Goal: Information Seeking & Learning: Learn about a topic

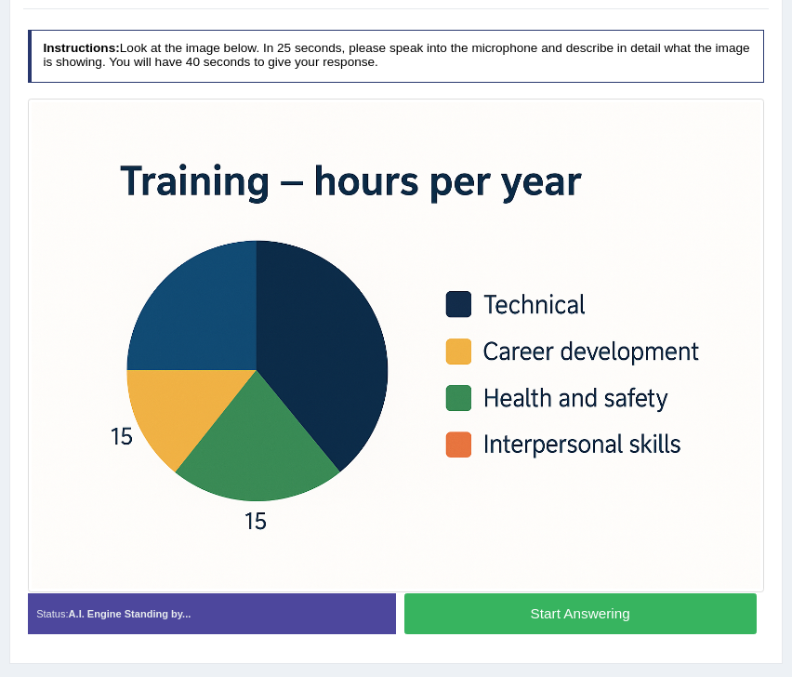
scroll to position [416, 0]
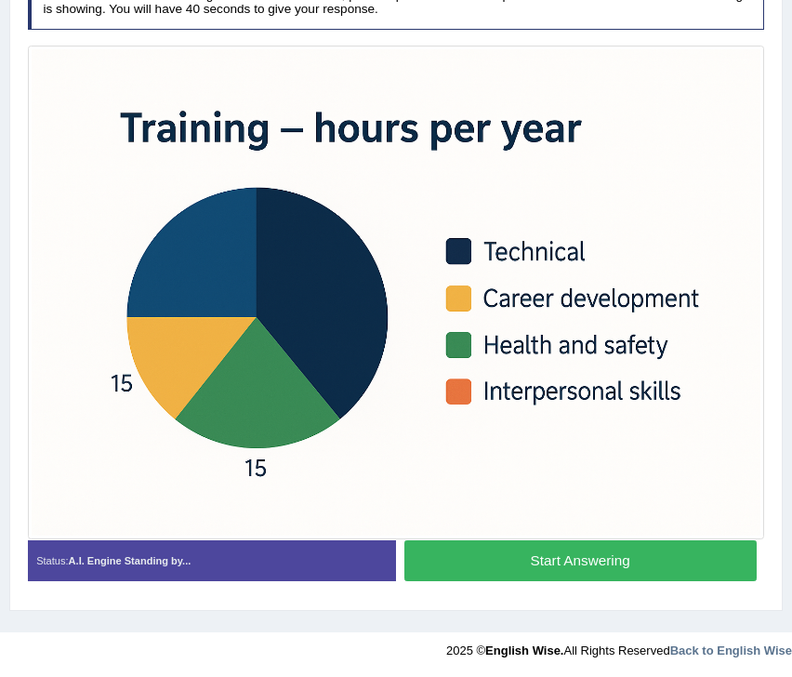
click at [539, 557] on button "Start Answering" at bounding box center [580, 560] width 352 height 40
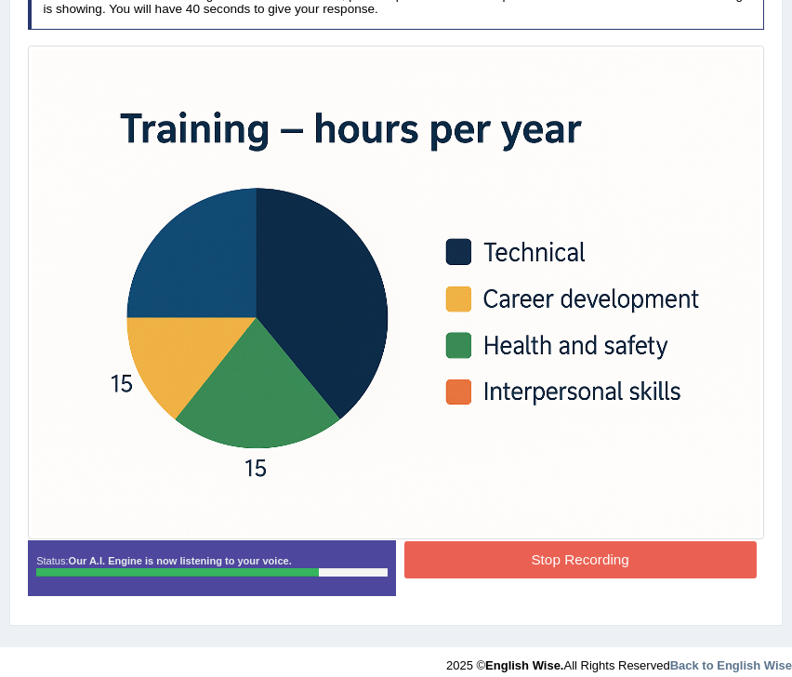
click at [501, 556] on button "Stop Recording" at bounding box center [580, 559] width 352 height 36
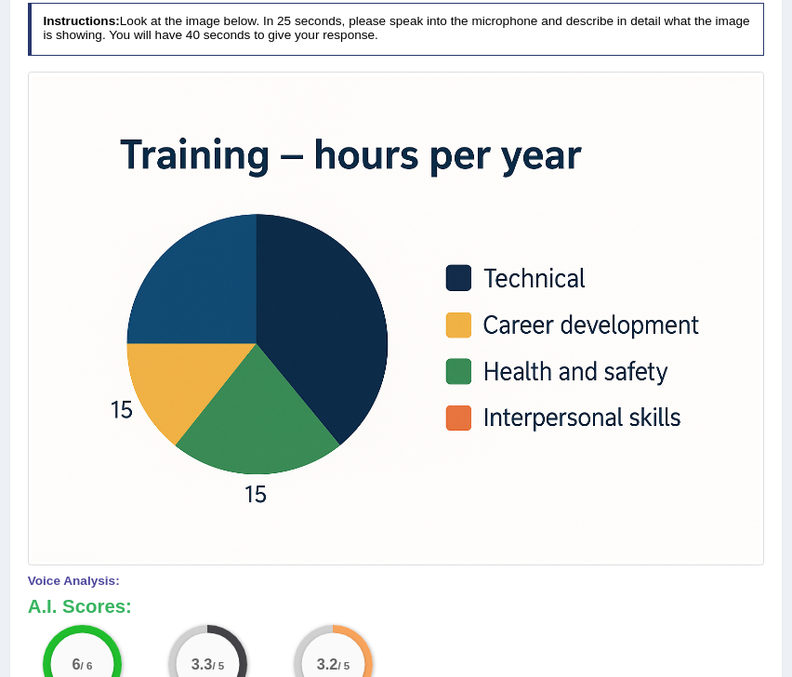
scroll to position [143, 0]
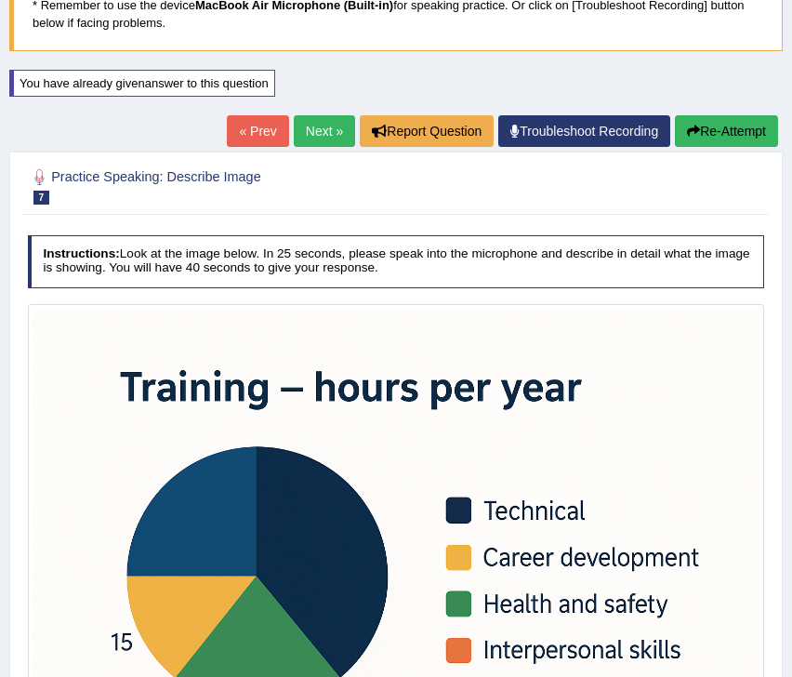
click at [741, 129] on button "Re-Attempt" at bounding box center [726, 131] width 103 height 32
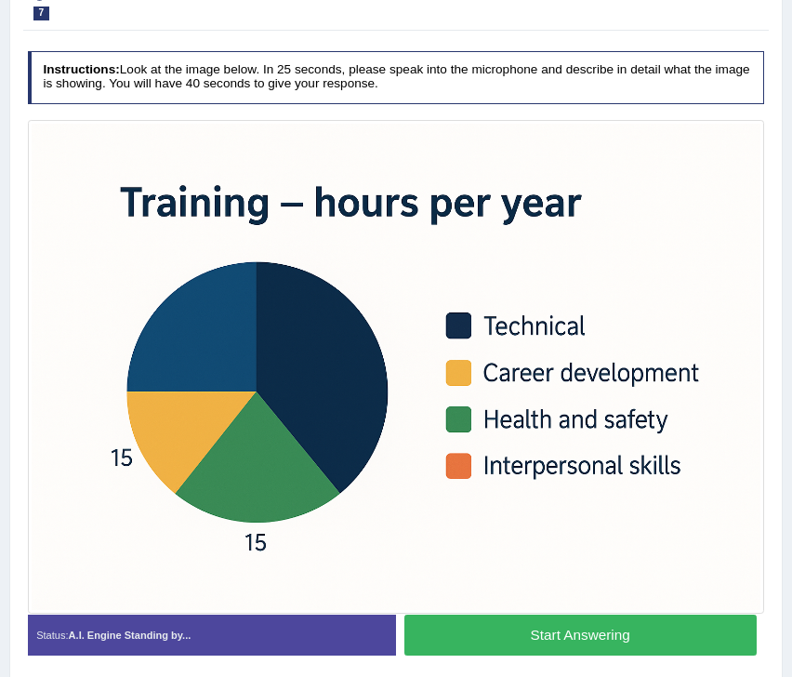
scroll to position [416, 0]
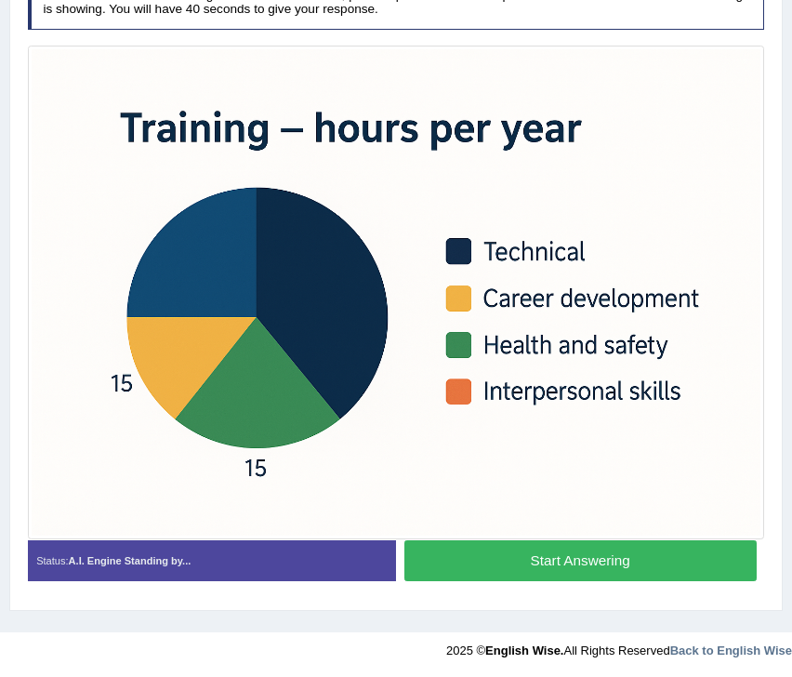
click at [453, 564] on button "Start Answering" at bounding box center [580, 560] width 352 height 40
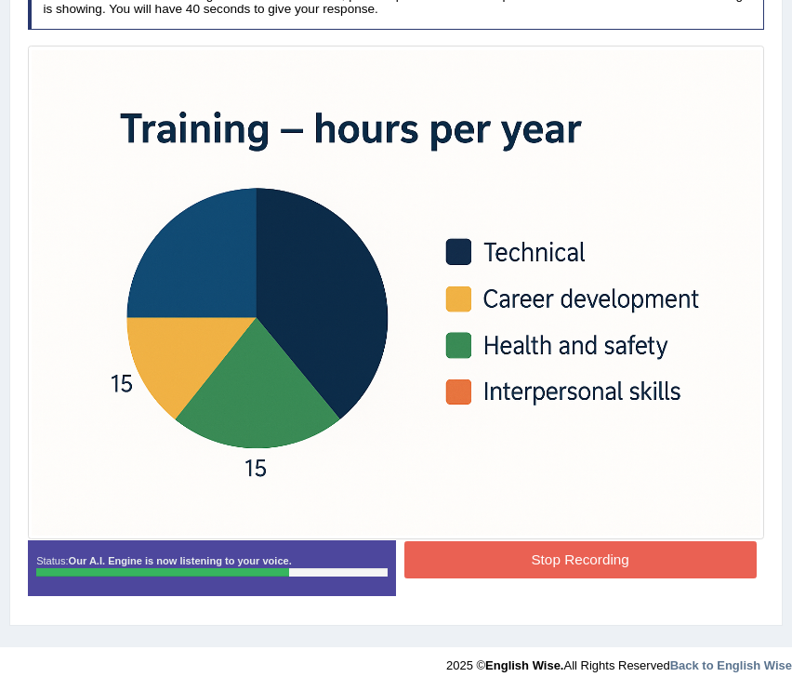
click at [453, 564] on button "Stop Recording" at bounding box center [580, 559] width 352 height 36
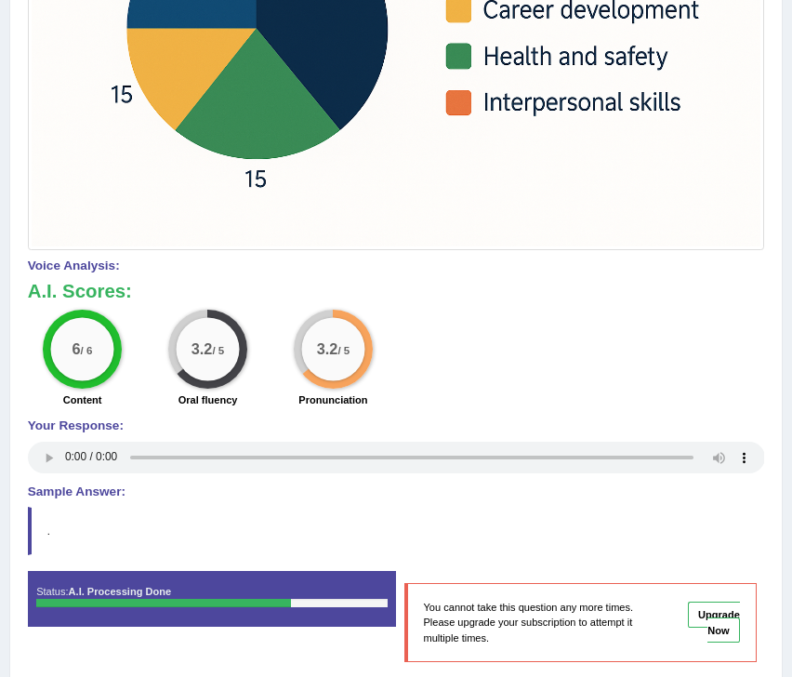
scroll to position [720, 0]
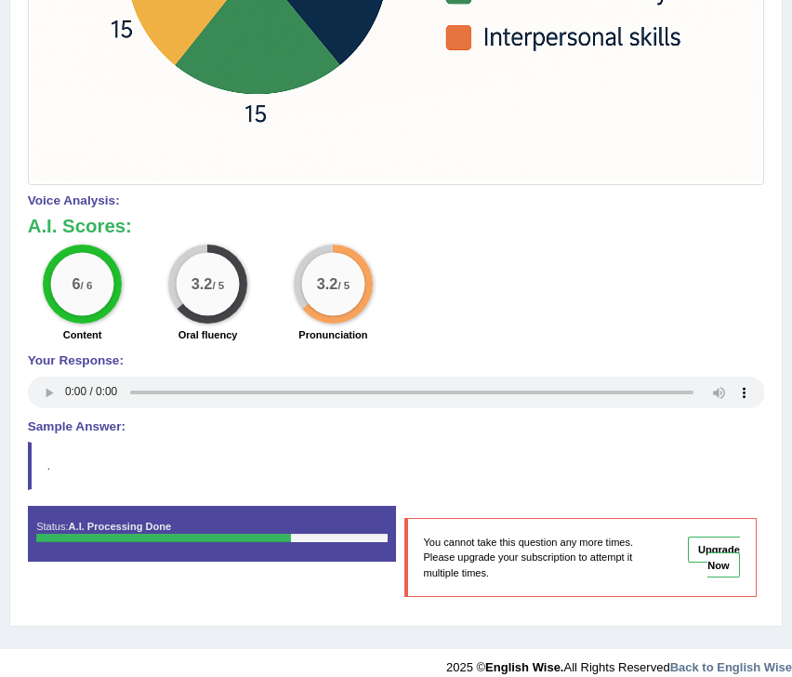
click at [722, 555] on link "Upgrade Now" at bounding box center [714, 556] width 52 height 41
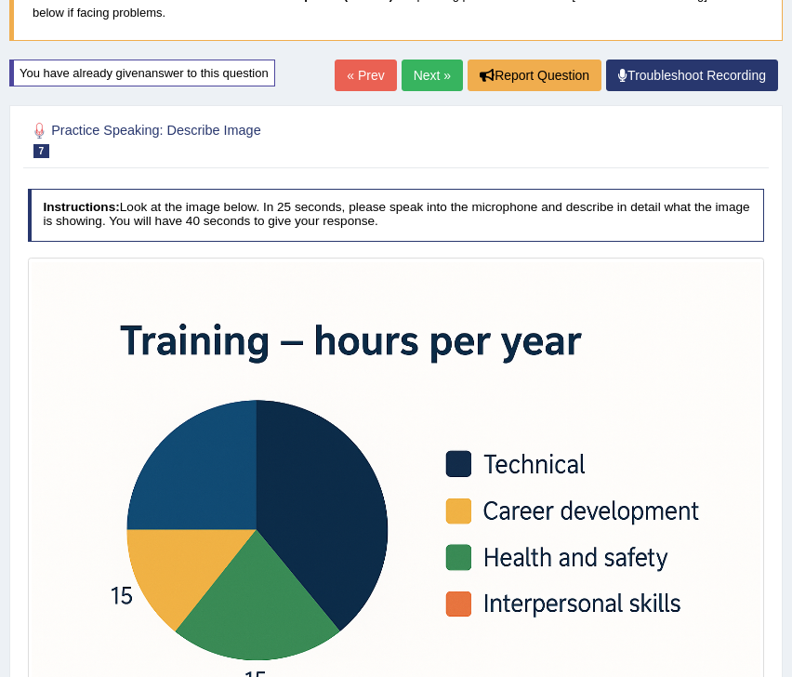
scroll to position [111, 0]
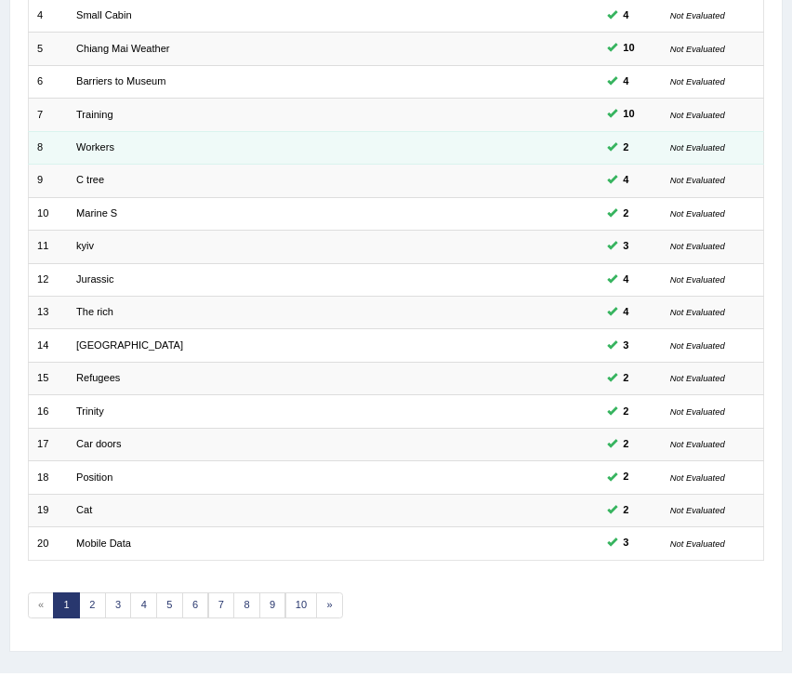
scroll to position [394, 0]
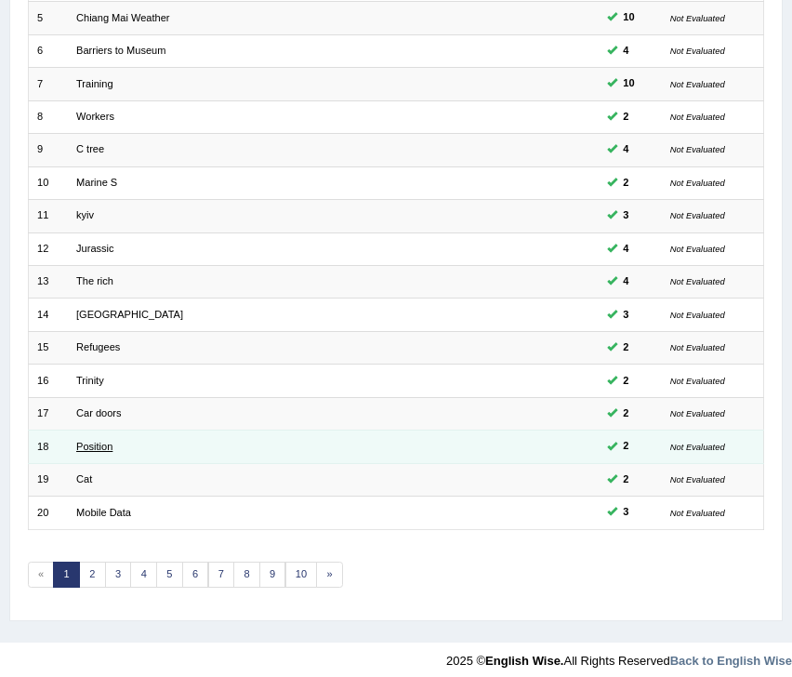
click at [90, 441] on link "Position" at bounding box center [94, 446] width 36 height 11
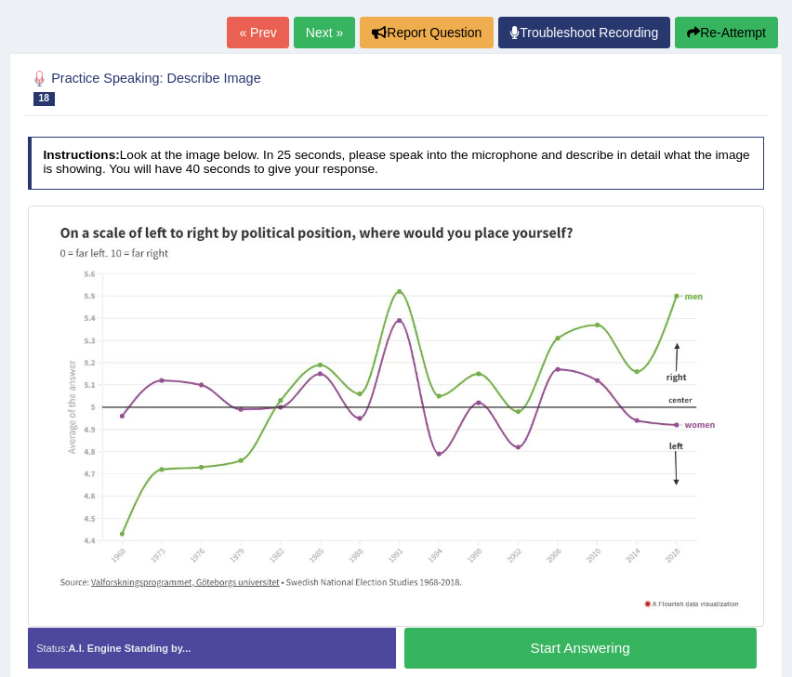
scroll to position [343, 0]
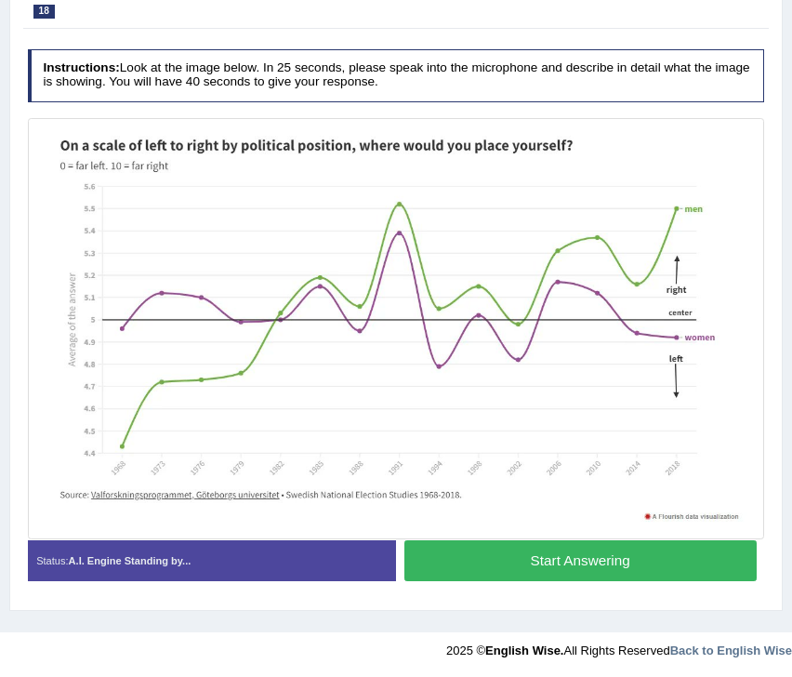
click at [525, 567] on button "Start Answering" at bounding box center [580, 560] width 352 height 40
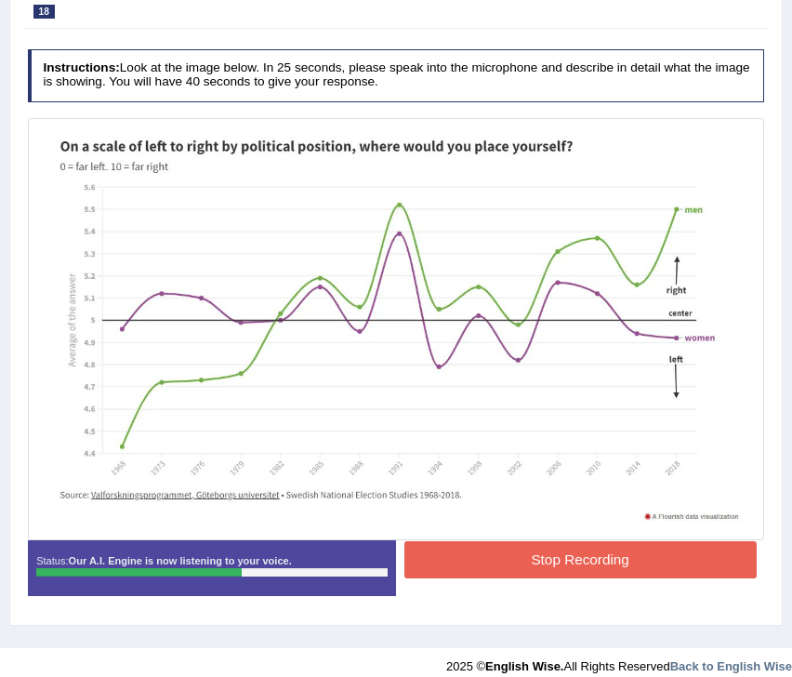
click at [525, 568] on button "Stop Recording" at bounding box center [580, 559] width 352 height 36
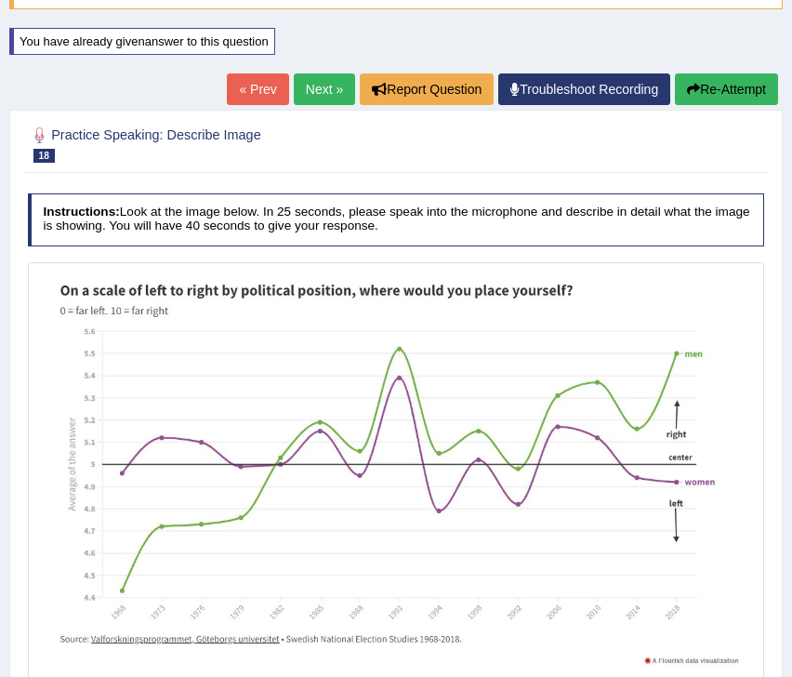
scroll to position [80, 0]
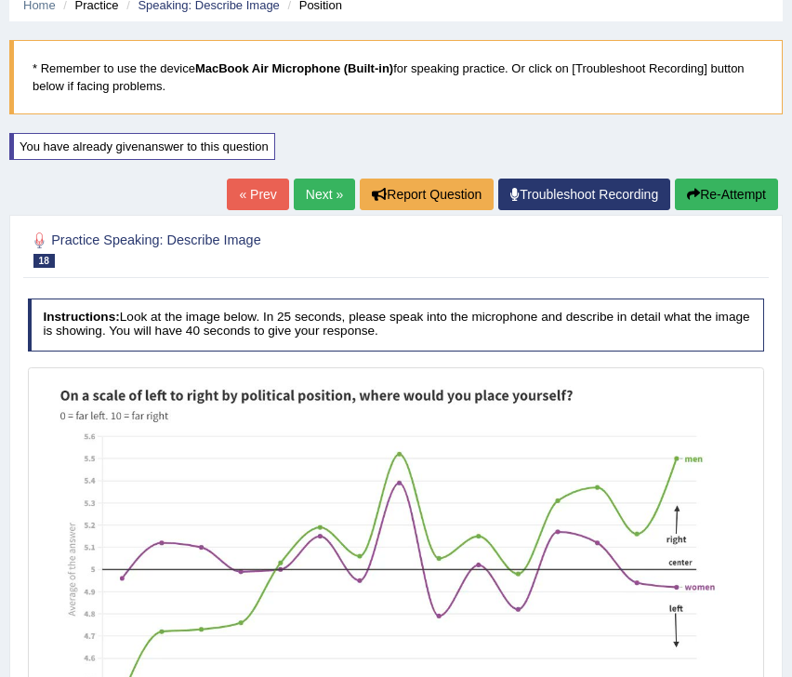
click at [695, 197] on button "Re-Attempt" at bounding box center [726, 194] width 103 height 32
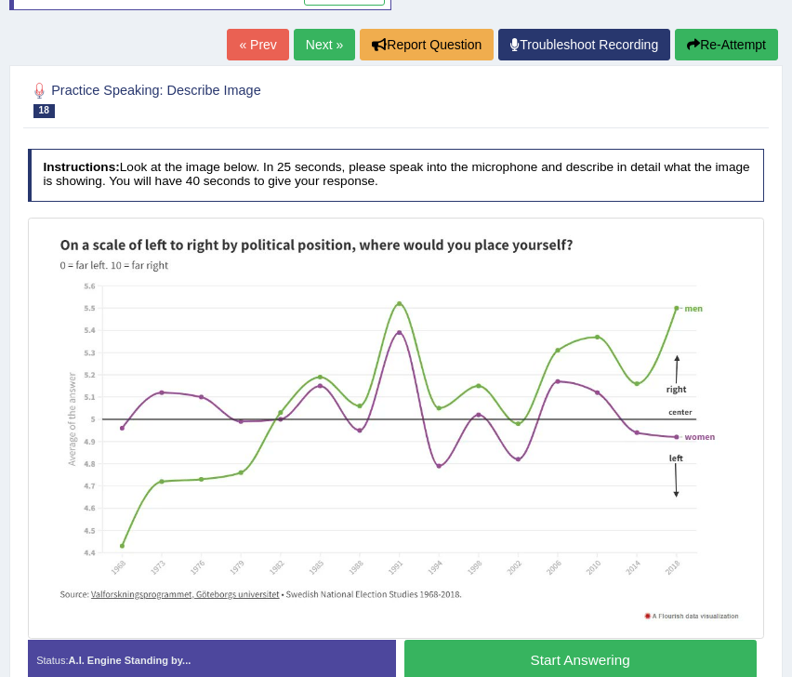
scroll to position [343, 0]
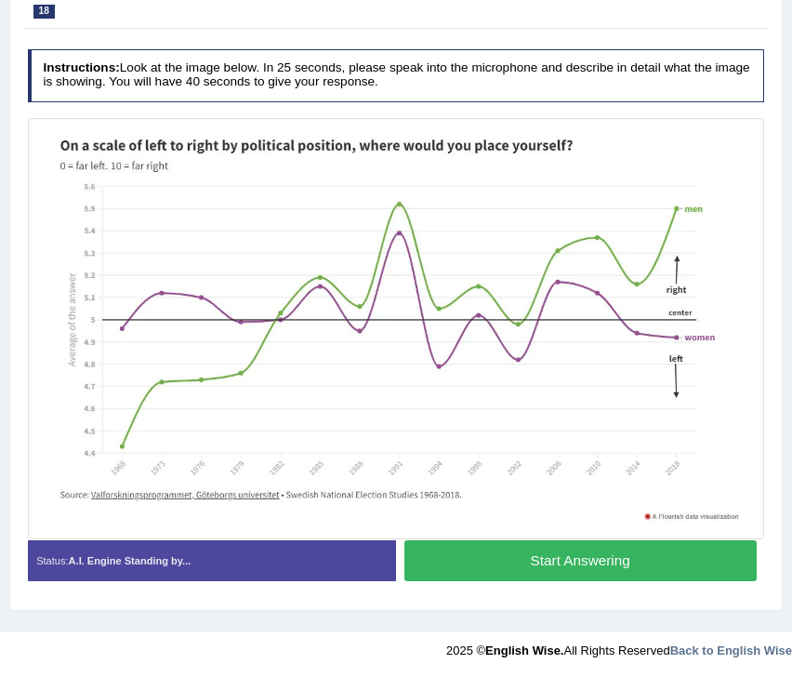
click at [454, 563] on button "Start Answering" at bounding box center [580, 560] width 352 height 40
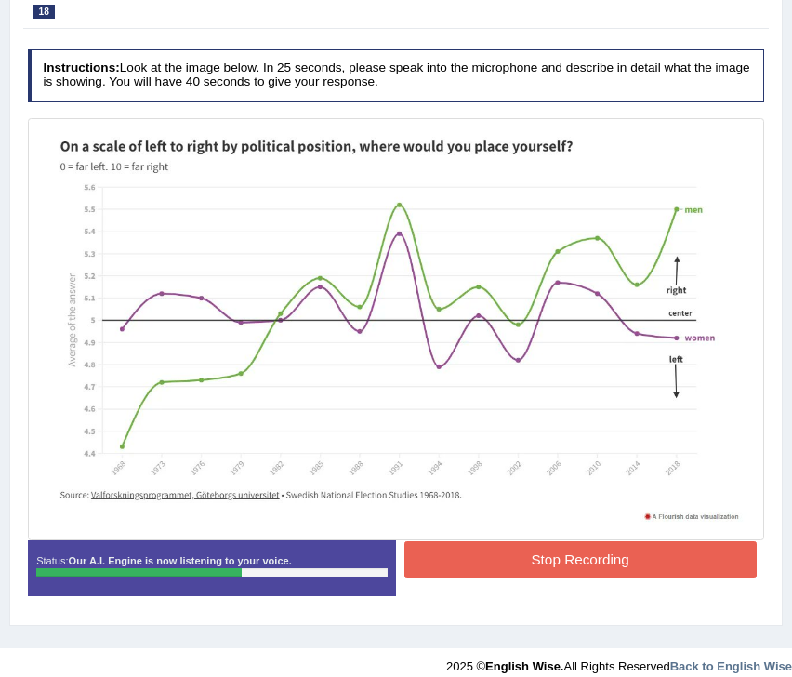
click at [454, 563] on button "Stop Recording" at bounding box center [580, 559] width 352 height 36
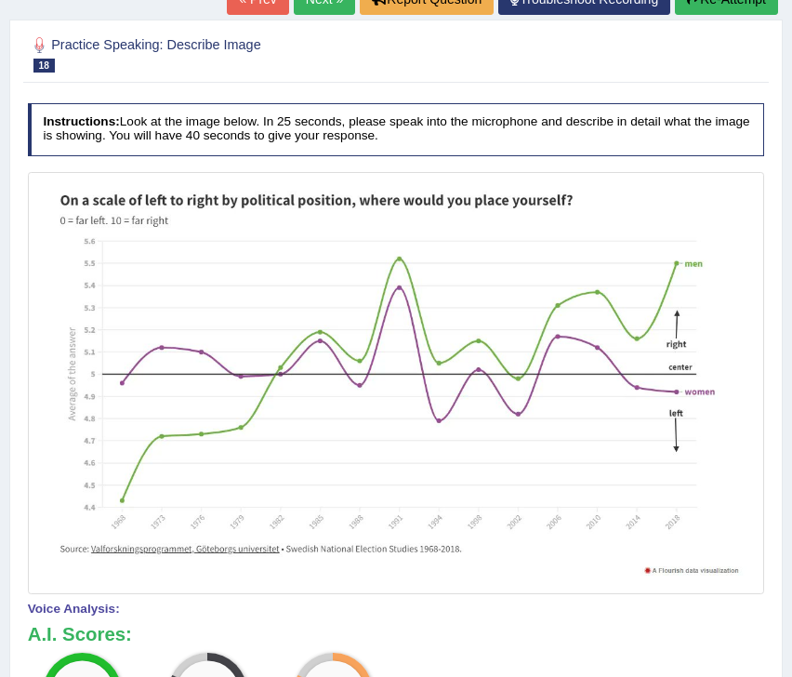
scroll to position [221, 0]
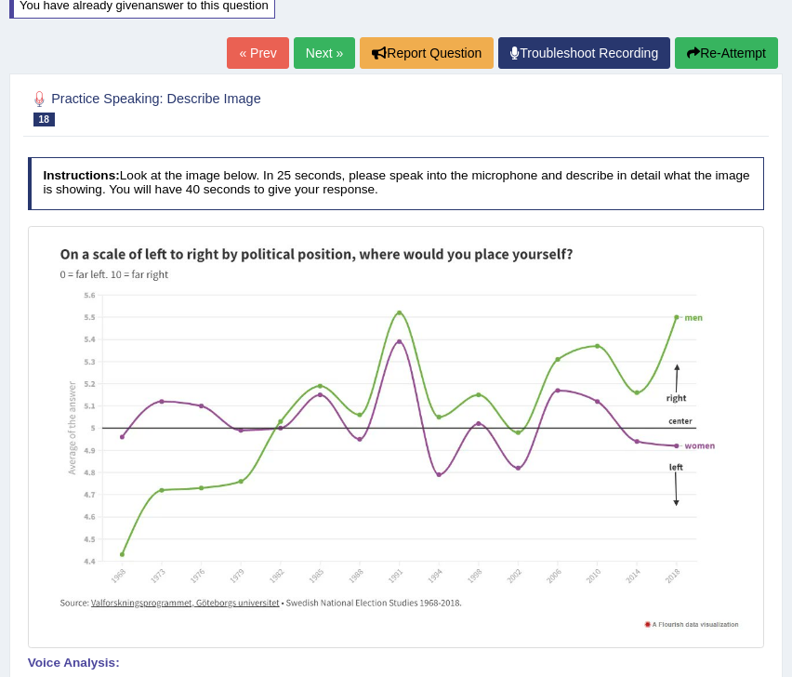
click at [731, 53] on button "Re-Attempt" at bounding box center [726, 53] width 103 height 32
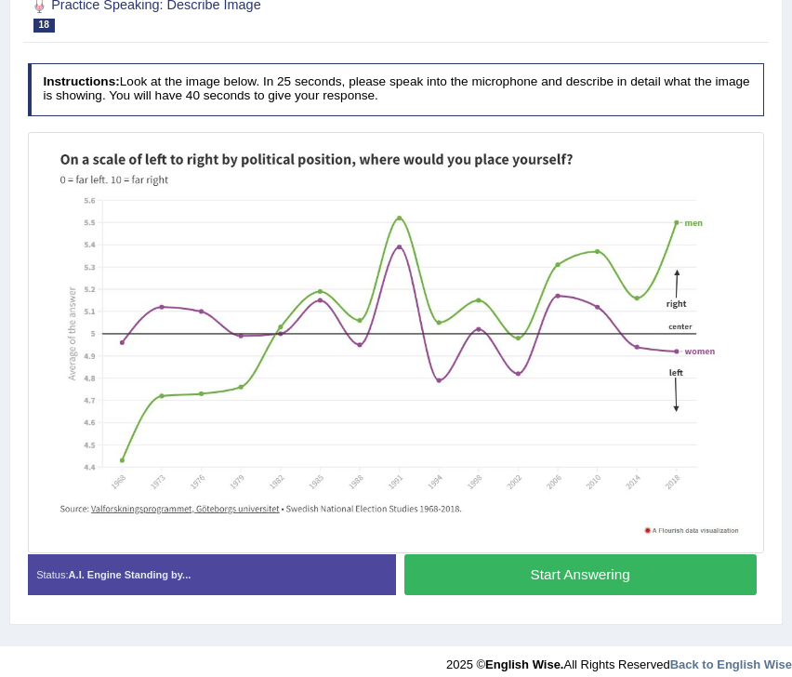
scroll to position [343, 0]
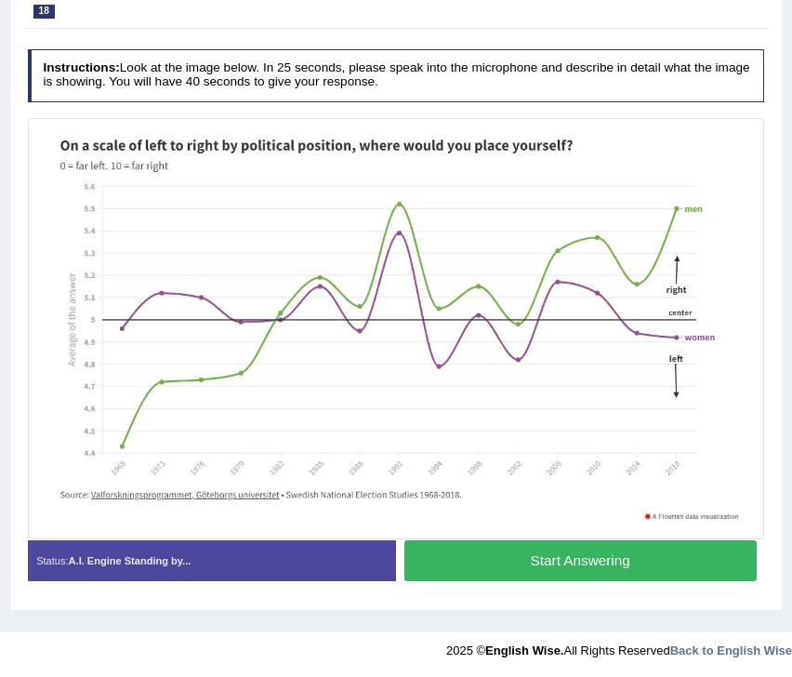
click at [489, 566] on button "Start Answering" at bounding box center [580, 560] width 352 height 40
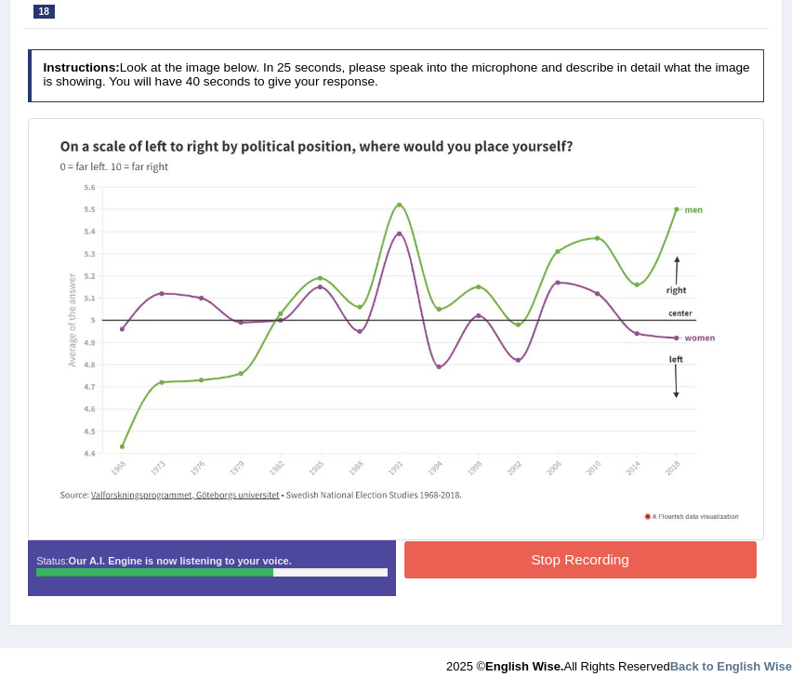
click at [489, 566] on button "Stop Recording" at bounding box center [580, 559] width 352 height 36
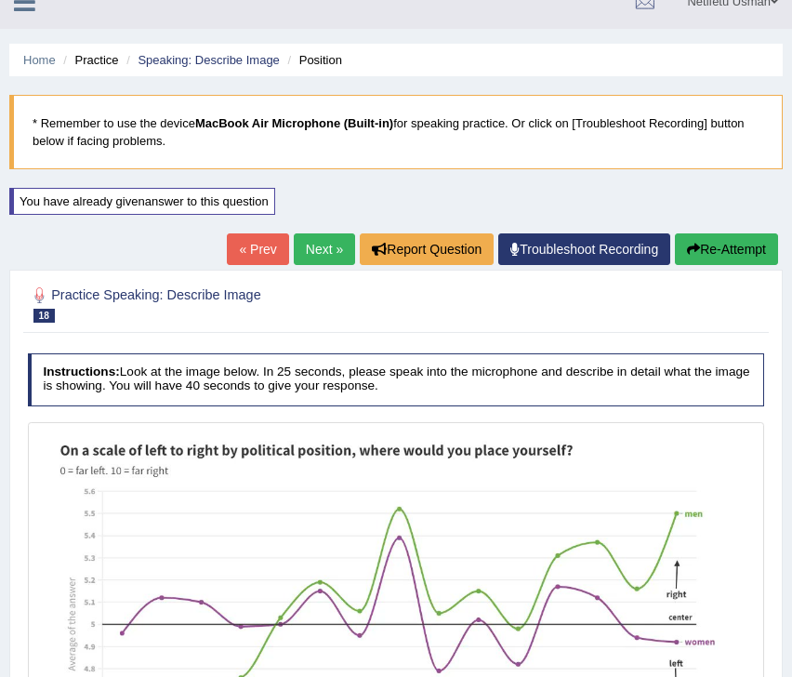
scroll to position [0, 0]
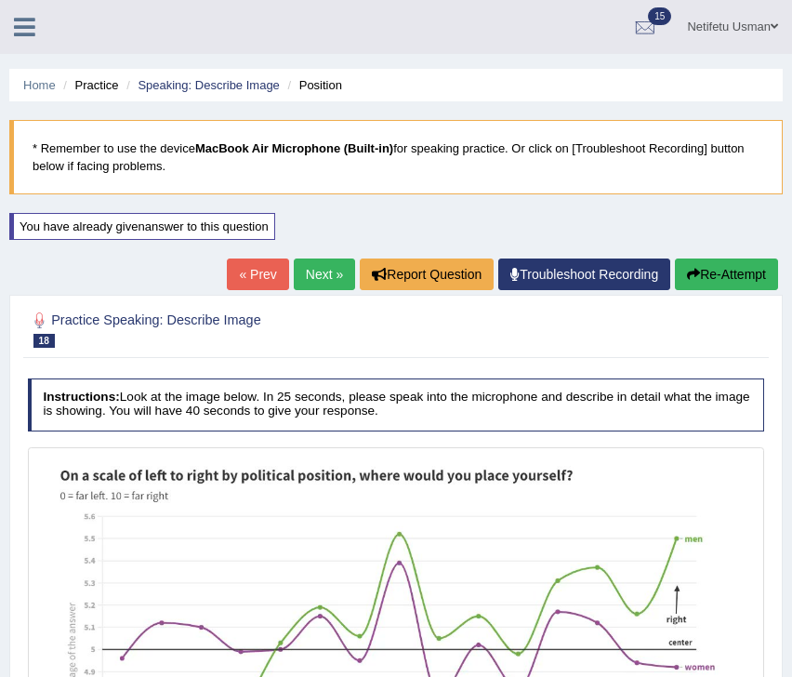
click at [294, 285] on link "Next »" at bounding box center [324, 274] width 61 height 32
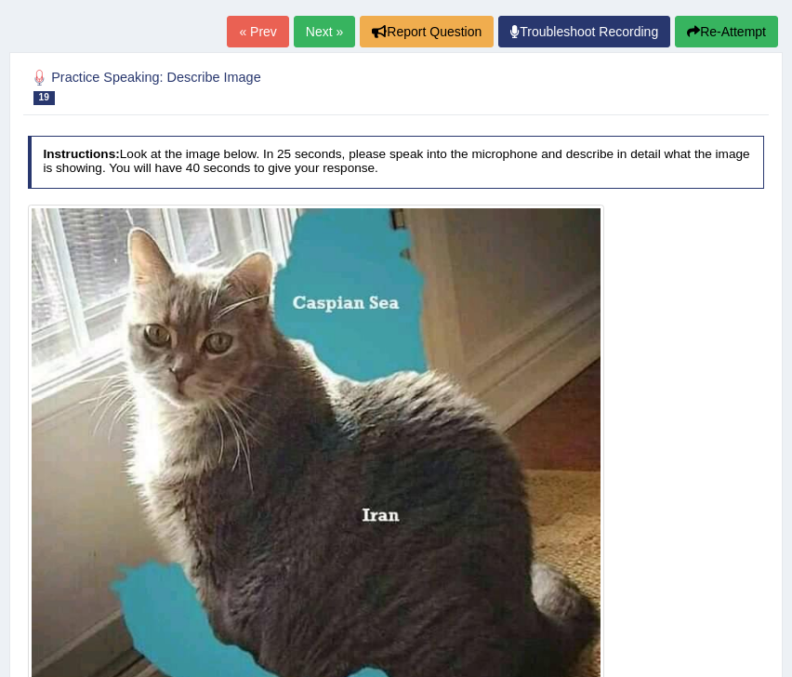
click at [304, 39] on link "Next »" at bounding box center [324, 32] width 61 height 32
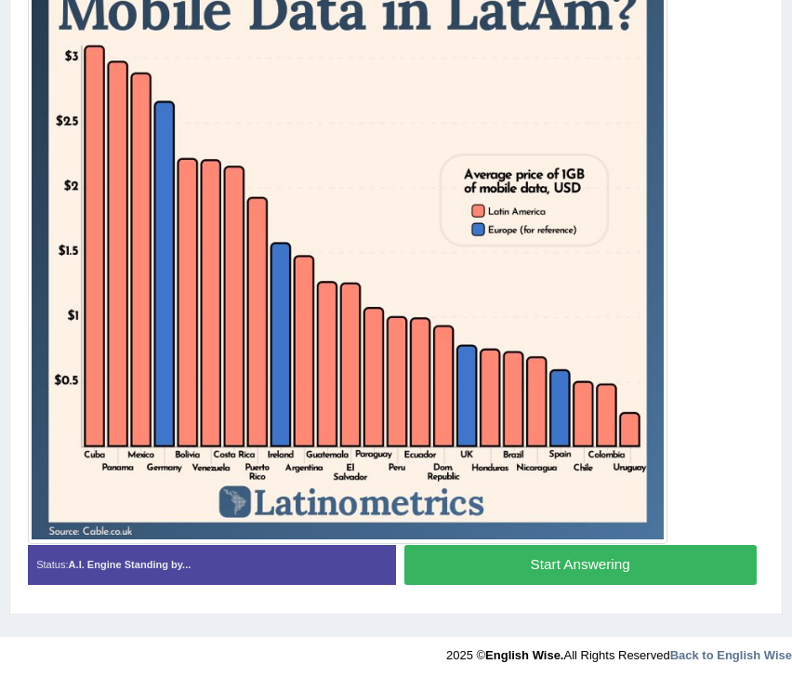
scroll to position [561, 0]
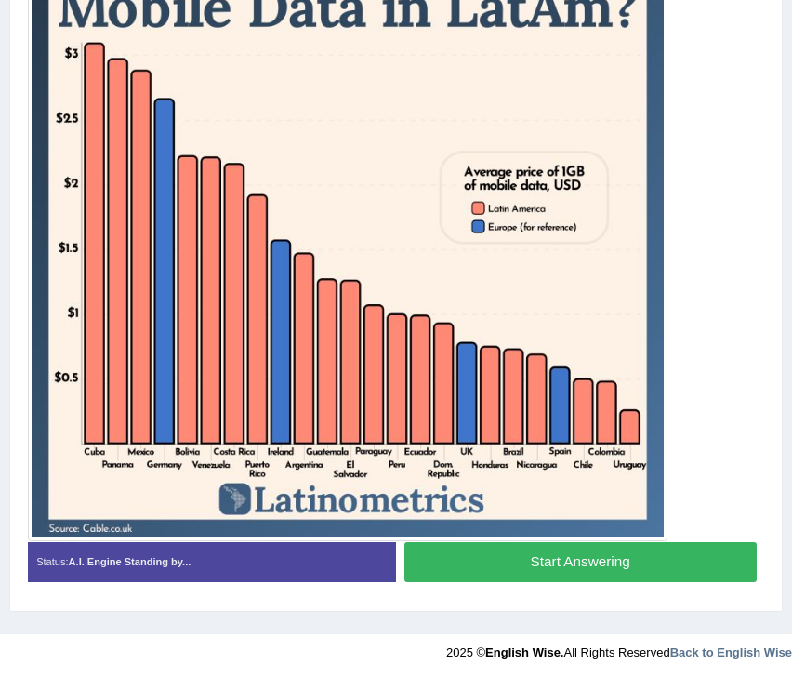
click at [538, 574] on button "Start Answering" at bounding box center [580, 562] width 352 height 40
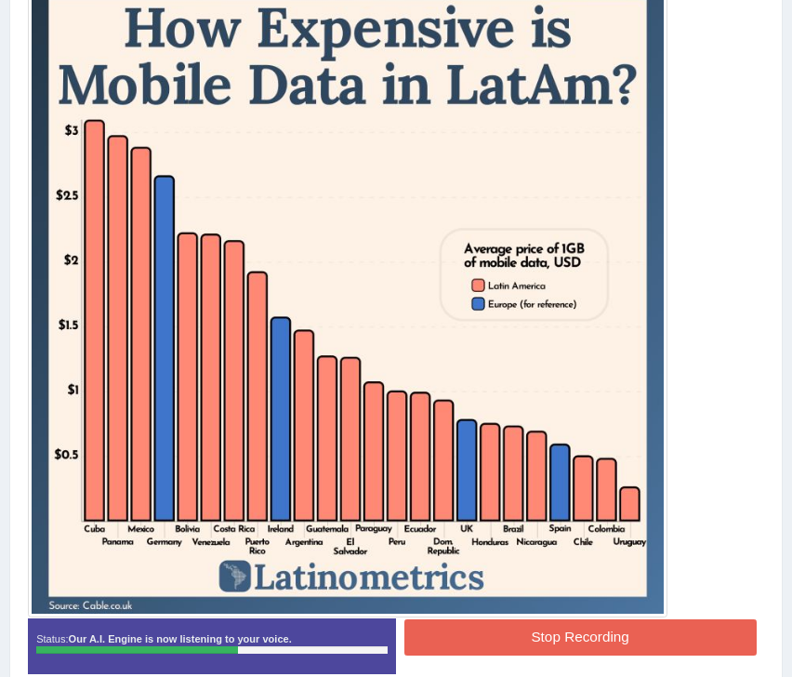
scroll to position [481, 0]
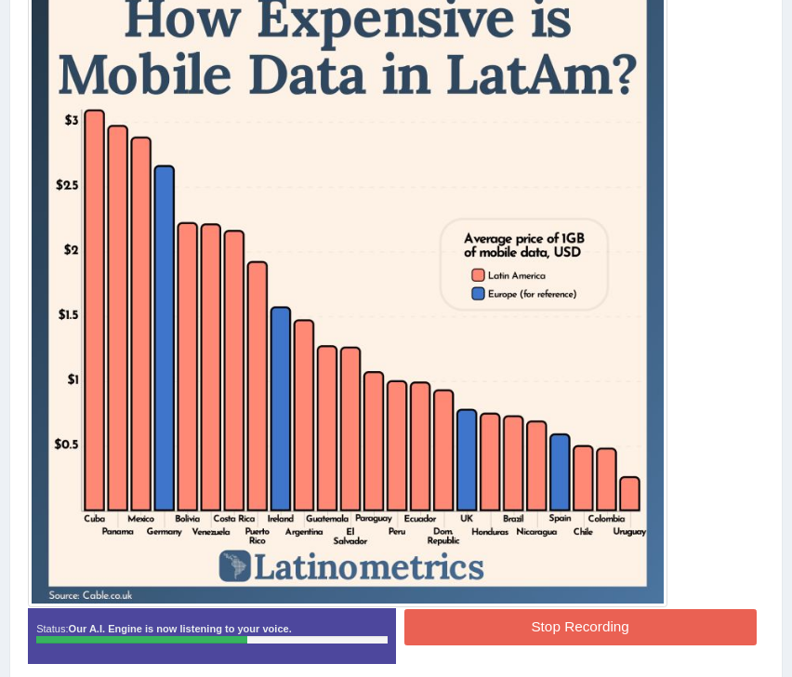
click at [513, 626] on button "Stop Recording" at bounding box center [580, 627] width 352 height 36
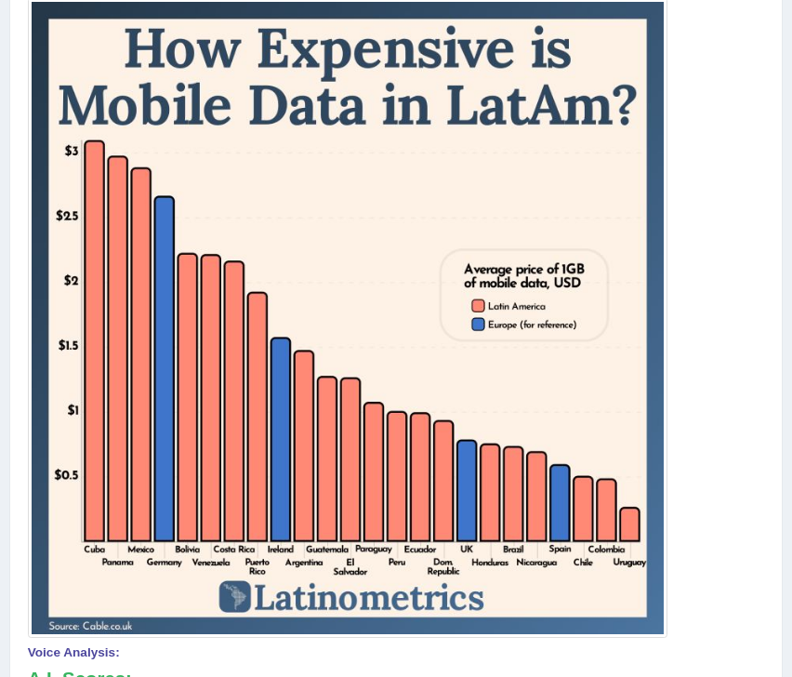
scroll to position [196, 0]
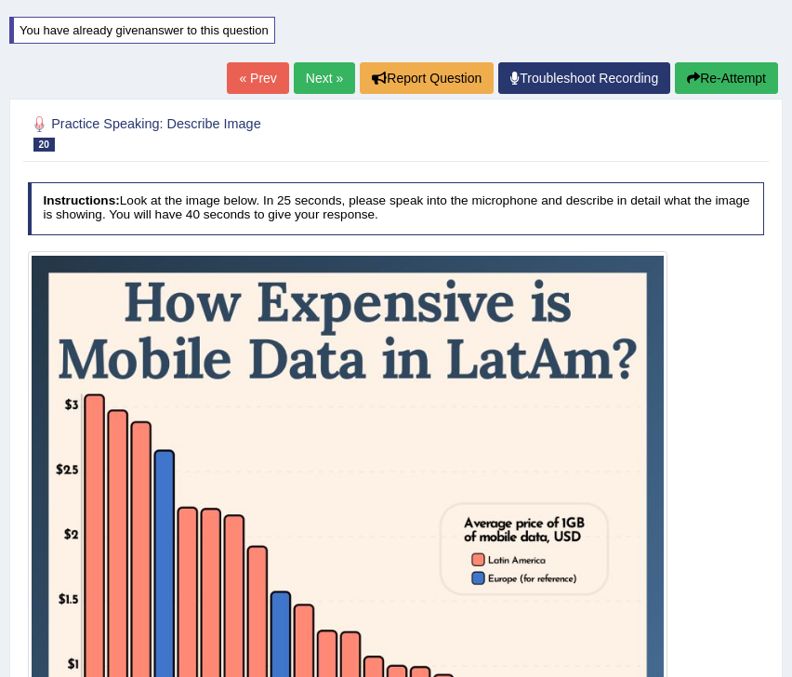
click at [687, 80] on icon "button" at bounding box center [693, 78] width 13 height 13
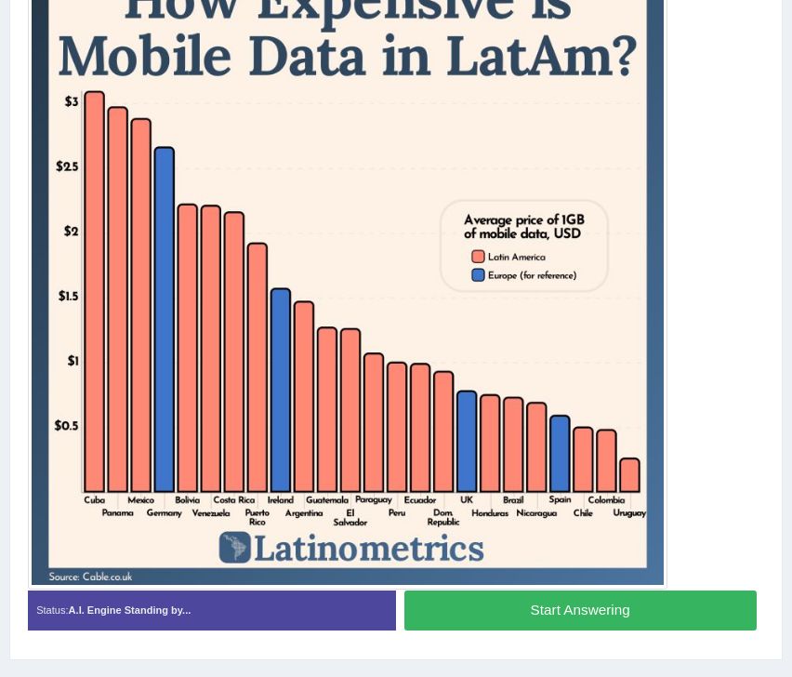
scroll to position [524, 0]
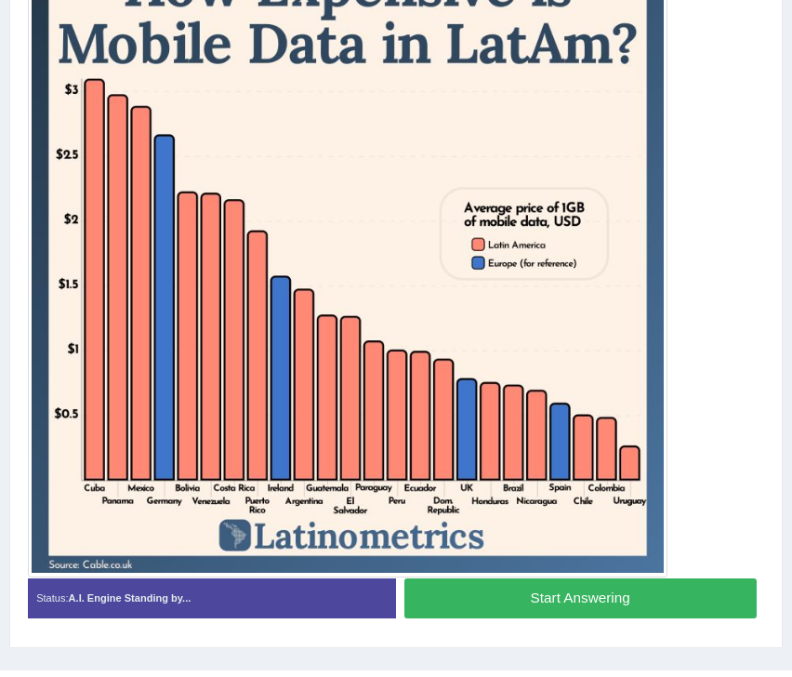
click at [562, 593] on button "Start Answering" at bounding box center [580, 598] width 352 height 40
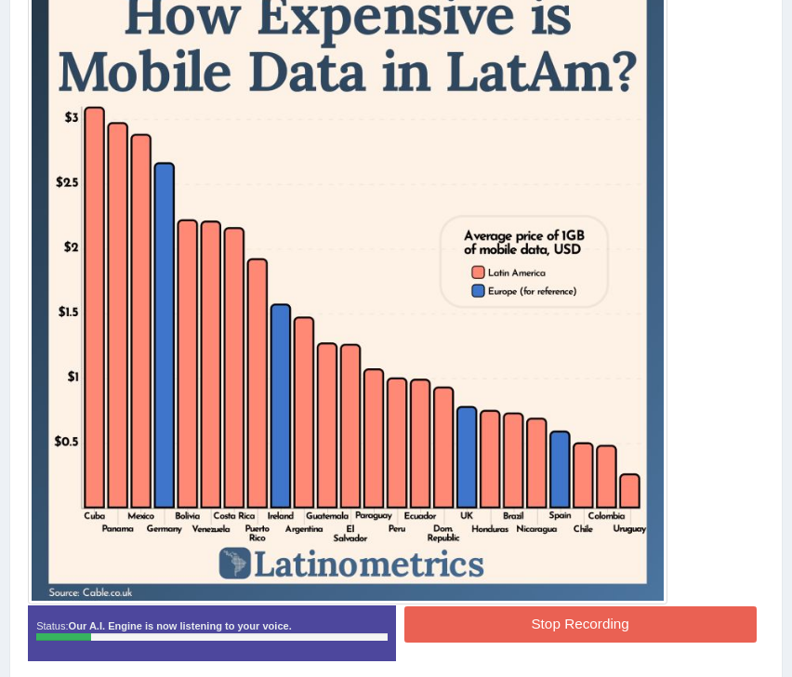
scroll to position [489, 0]
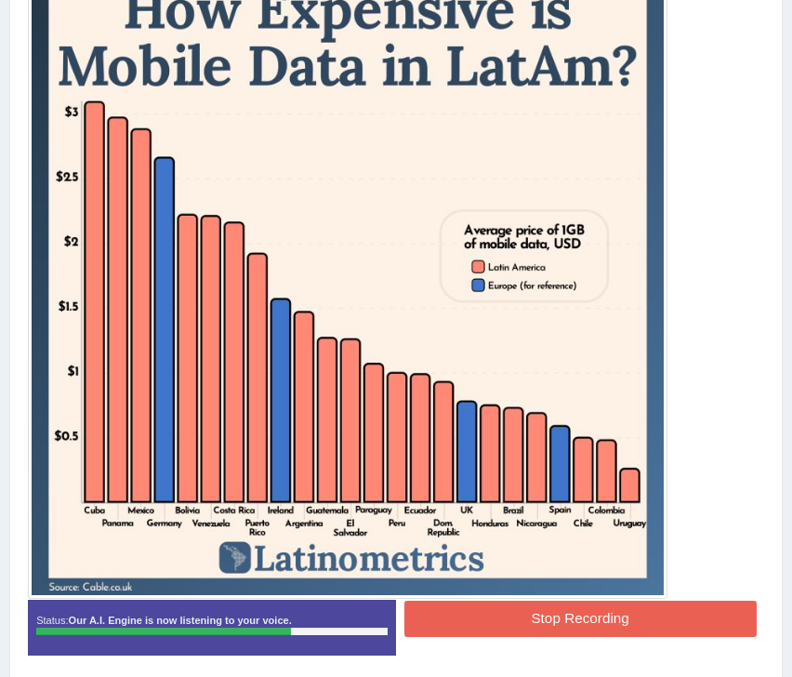
click at [518, 622] on button "Stop Recording" at bounding box center [580, 619] width 352 height 36
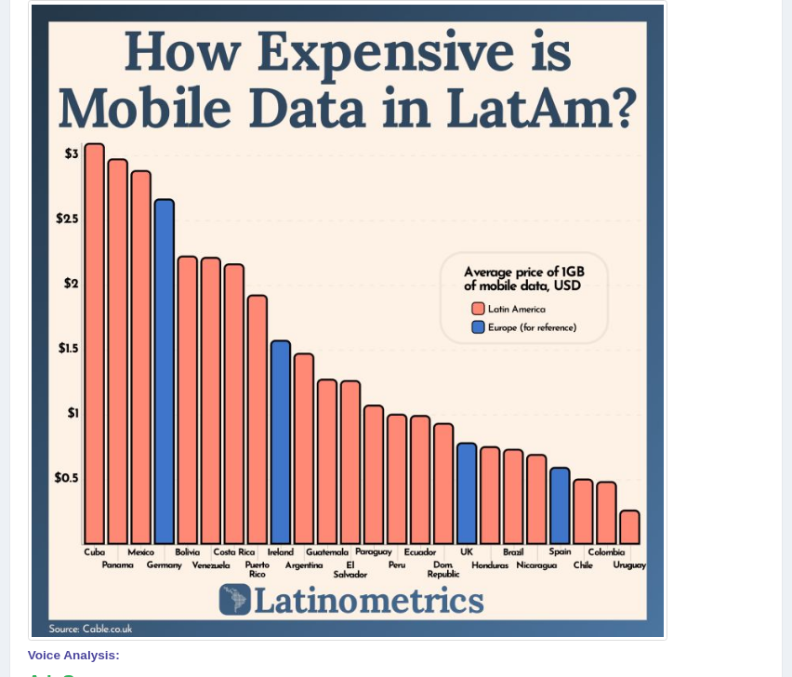
scroll to position [0, 0]
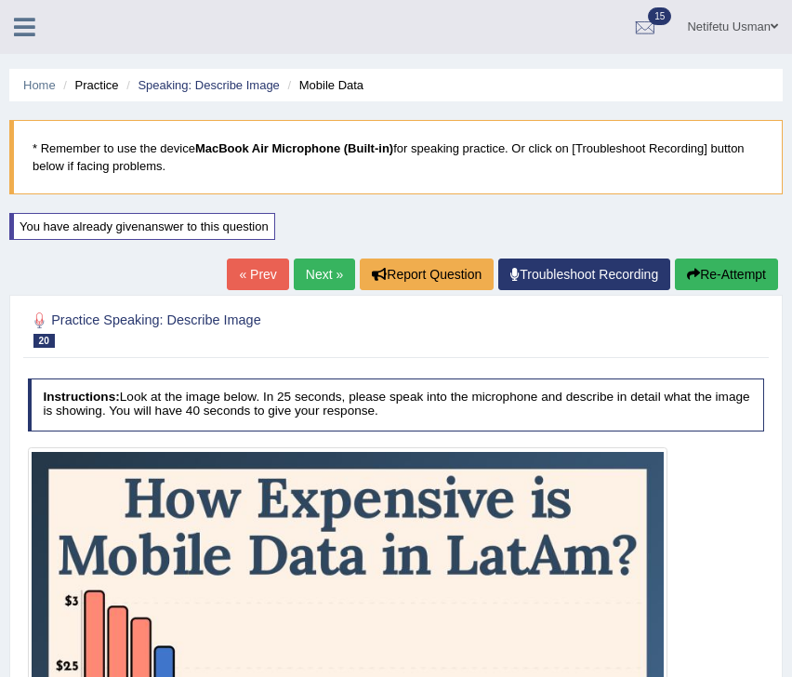
click at [705, 277] on button "Re-Attempt" at bounding box center [726, 274] width 103 height 32
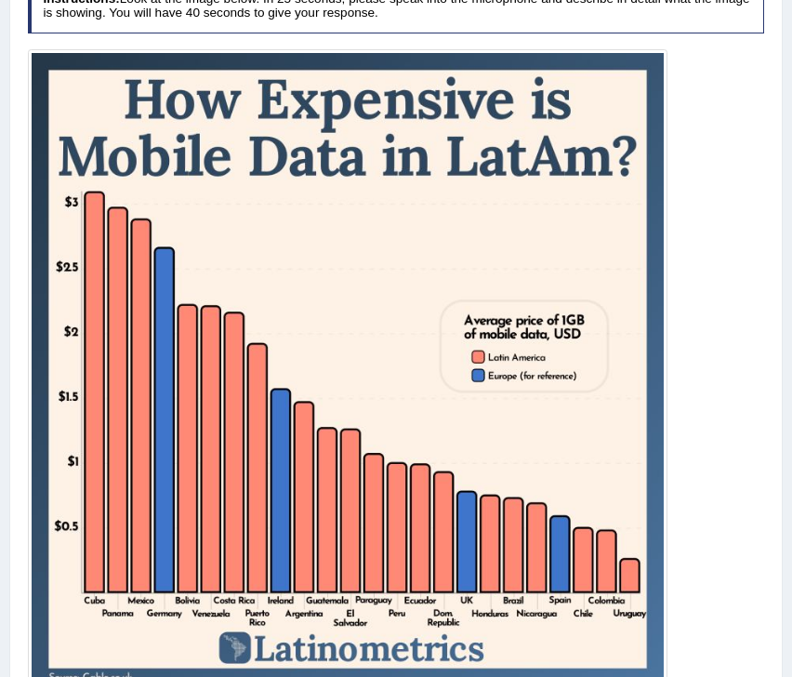
scroll to position [513, 0]
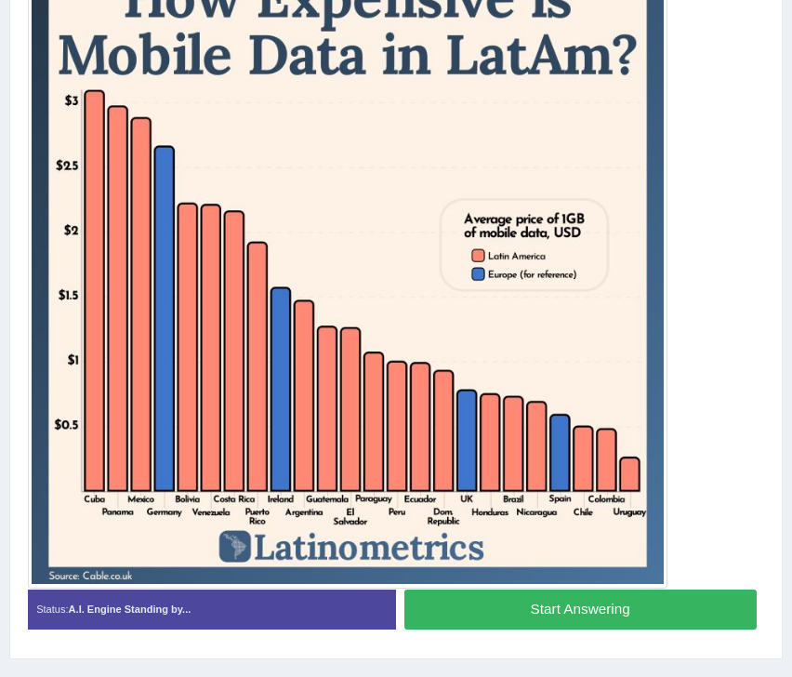
click at [554, 615] on button "Start Answering" at bounding box center [580, 609] width 352 height 40
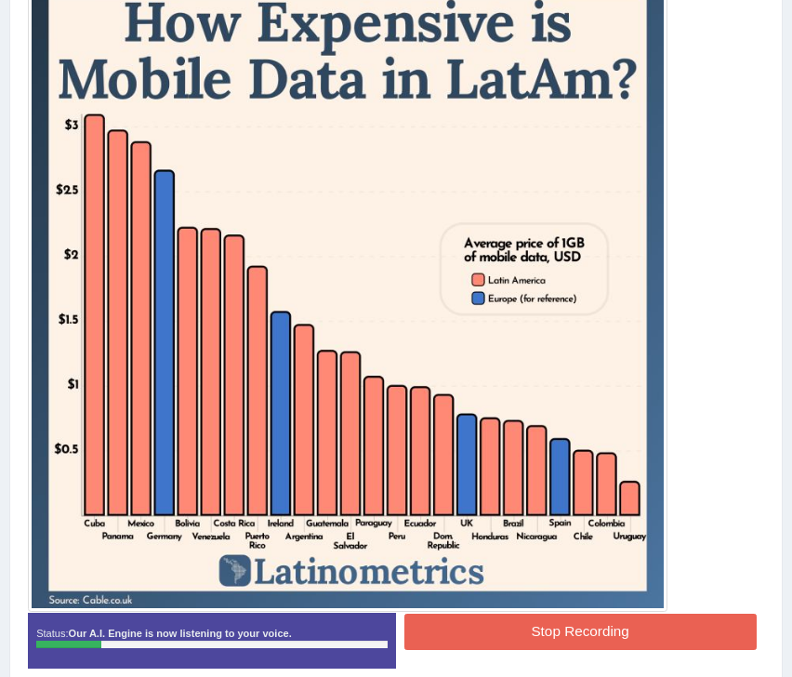
scroll to position [478, 0]
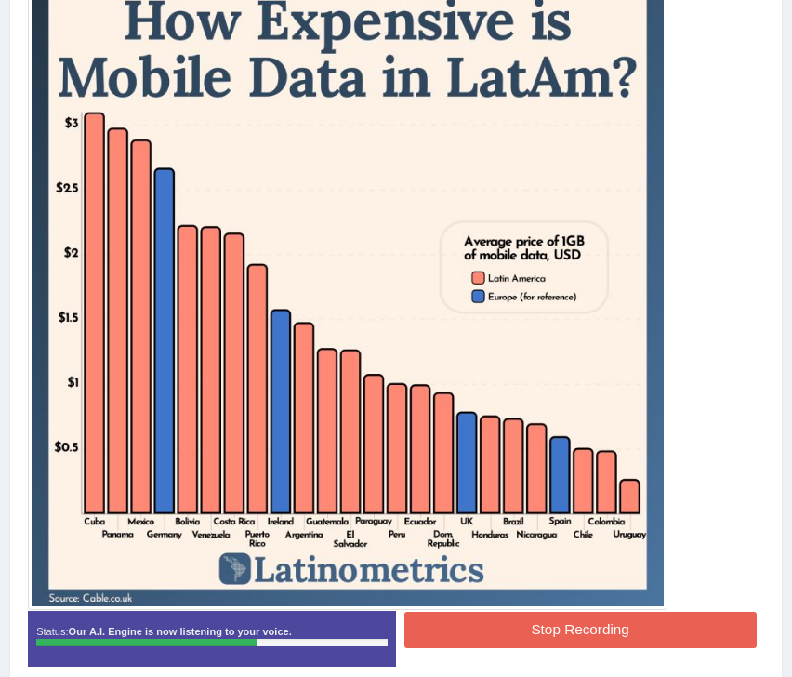
click at [524, 640] on button "Stop Recording" at bounding box center [580, 630] width 352 height 36
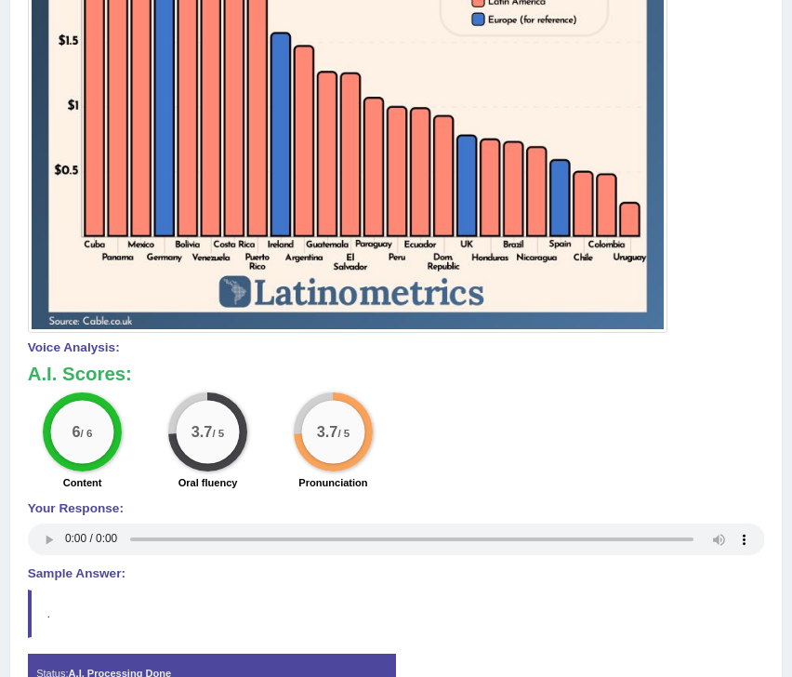
scroll to position [162, 0]
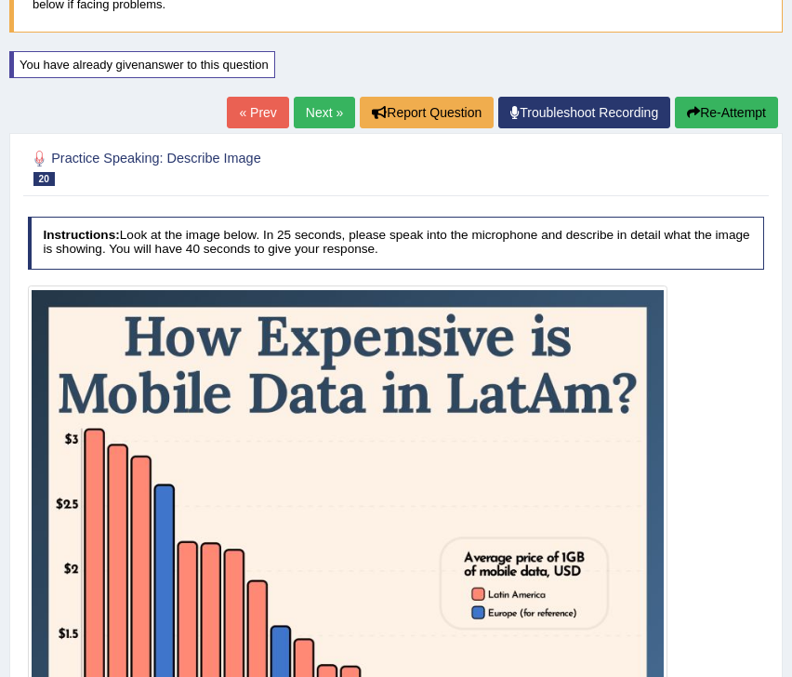
click at [719, 121] on button "Re-Attempt" at bounding box center [726, 113] width 103 height 32
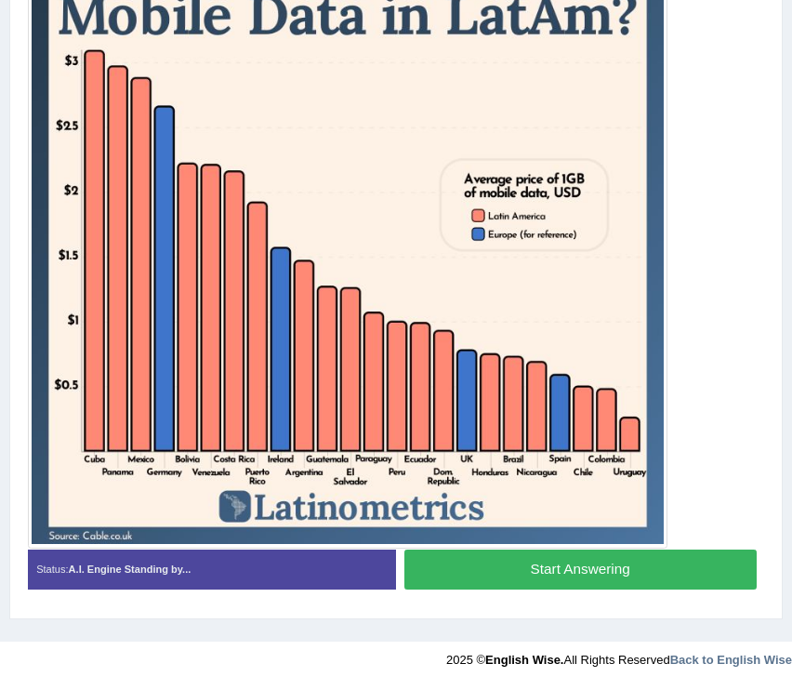
click at [533, 576] on button "Start Answering" at bounding box center [580, 569] width 352 height 40
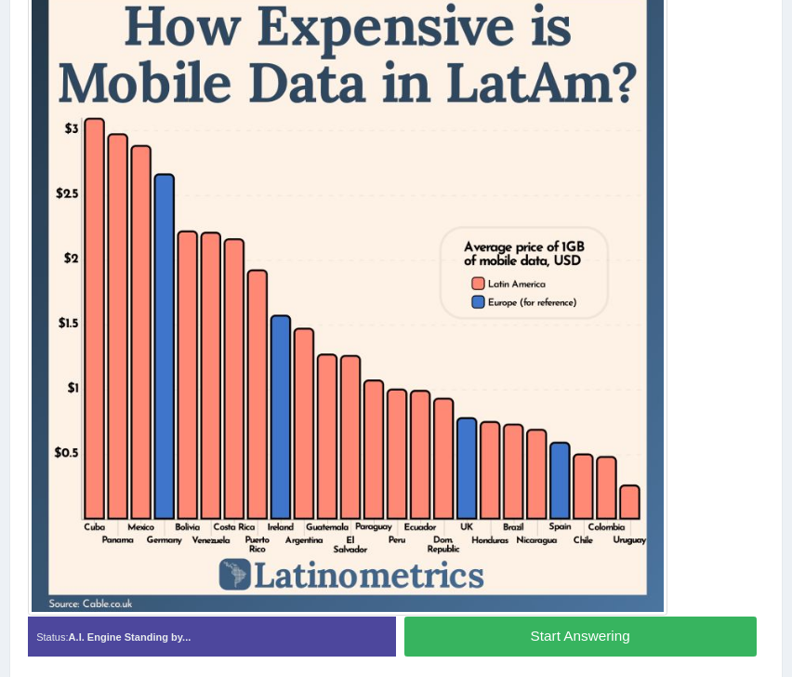
scroll to position [469, 0]
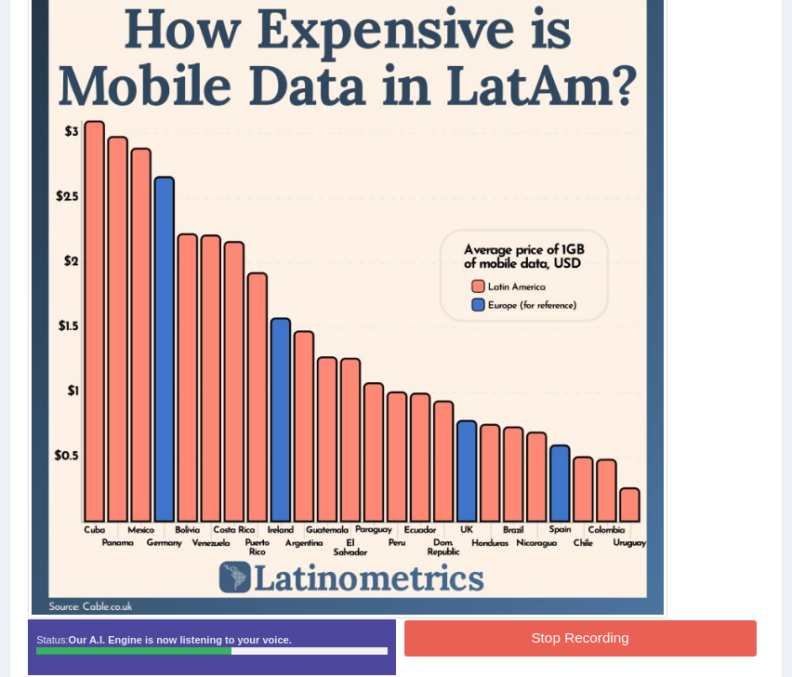
click at [655, 619] on div "Start Answering" at bounding box center [580, 619] width 368 height 1
click at [649, 640] on button "Stop Recording" at bounding box center [580, 638] width 352 height 36
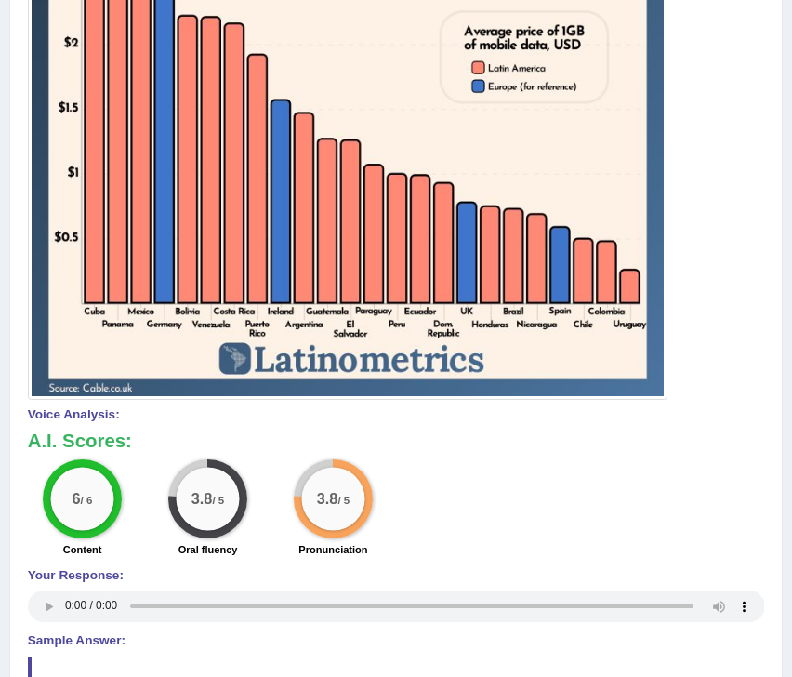
scroll to position [711, 0]
